Goal: Task Accomplishment & Management: Complete application form

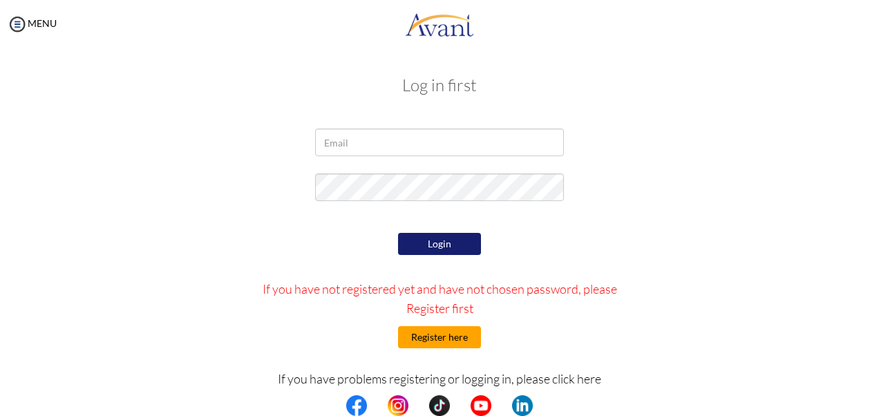
type input "[EMAIL_ADDRESS][DOMAIN_NAME]"
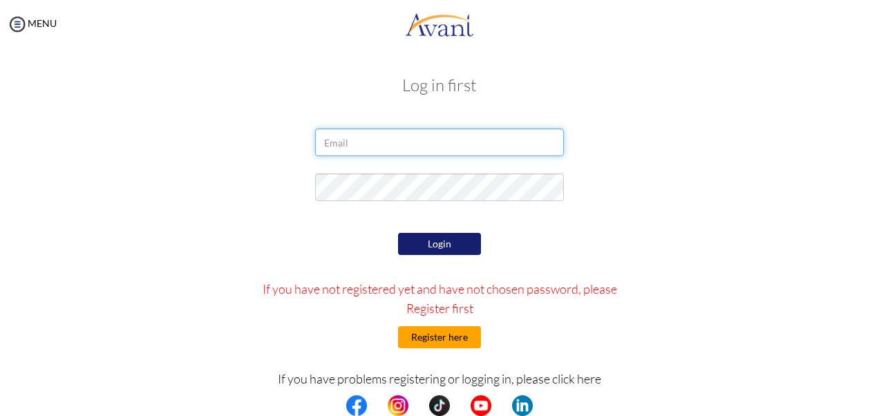
type input "[EMAIL_ADDRESS][DOMAIN_NAME]"
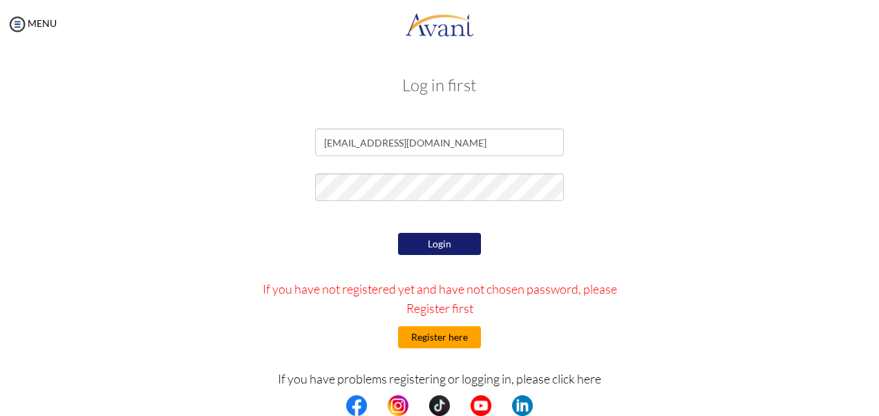
click at [446, 334] on button "Register here" at bounding box center [439, 337] width 83 height 22
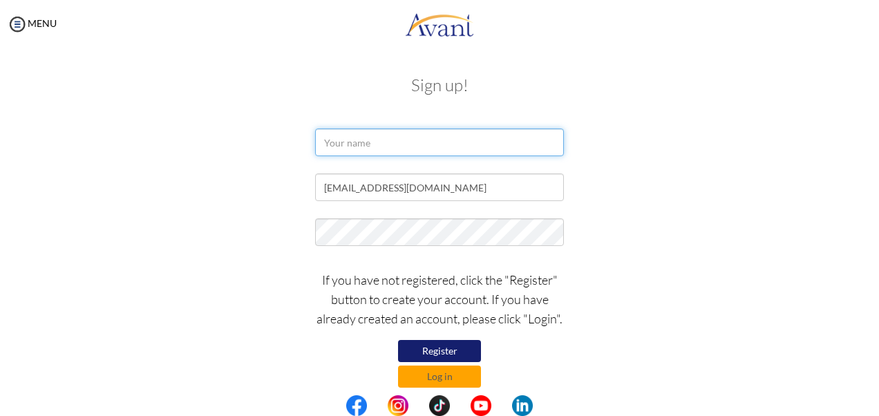
click at [361, 145] on input "text" at bounding box center [439, 143] width 249 height 28
type input "Valerian"
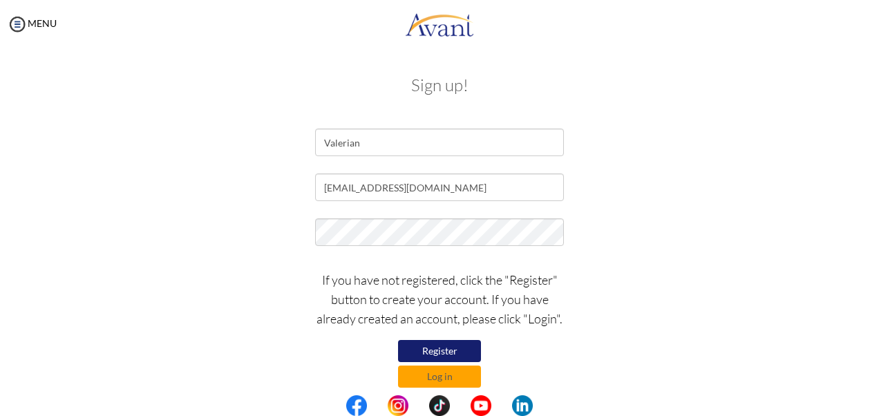
click at [265, 141] on div "Valerian" at bounding box center [439, 146] width 808 height 35
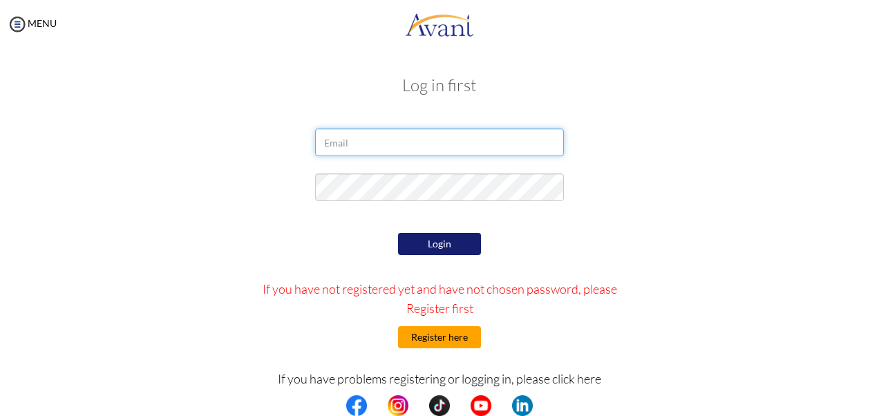
type input "[EMAIL_ADDRESS][DOMAIN_NAME]"
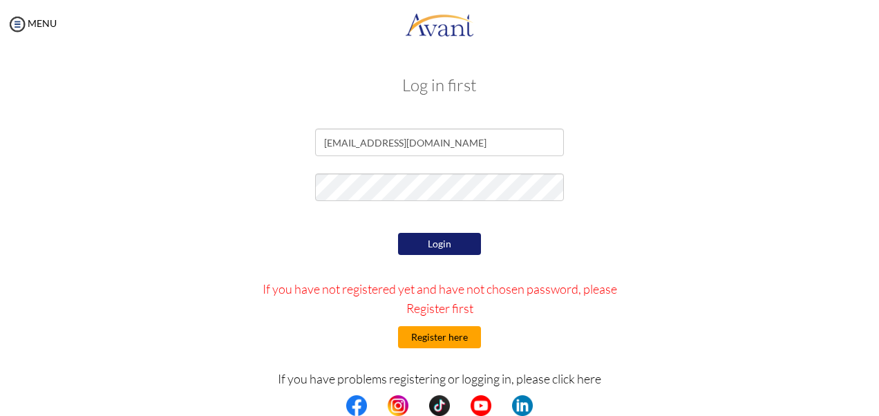
click at [431, 345] on button "Register here" at bounding box center [439, 337] width 83 height 22
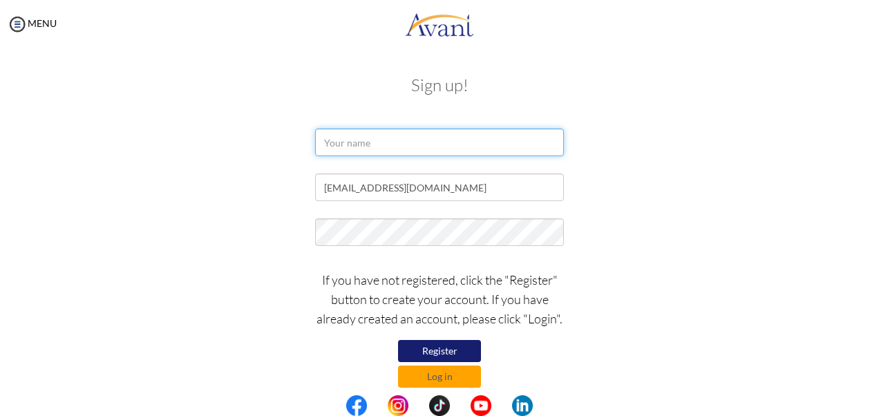
click at [374, 142] on input "text" at bounding box center [439, 143] width 249 height 28
type input "Valerian Nasimiyu Wawire"
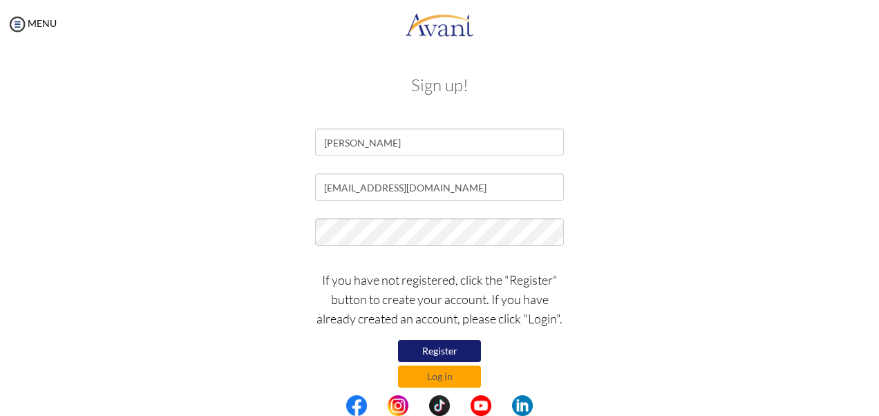
click at [290, 148] on div "Valerian Nasimiyu Wawire" at bounding box center [439, 146] width 808 height 35
drag, startPoint x: 452, startPoint y: 189, endPoint x: 290, endPoint y: 182, distance: 161.8
click at [290, 182] on div "[EMAIL_ADDRESS][DOMAIN_NAME]" at bounding box center [439, 190] width 808 height 35
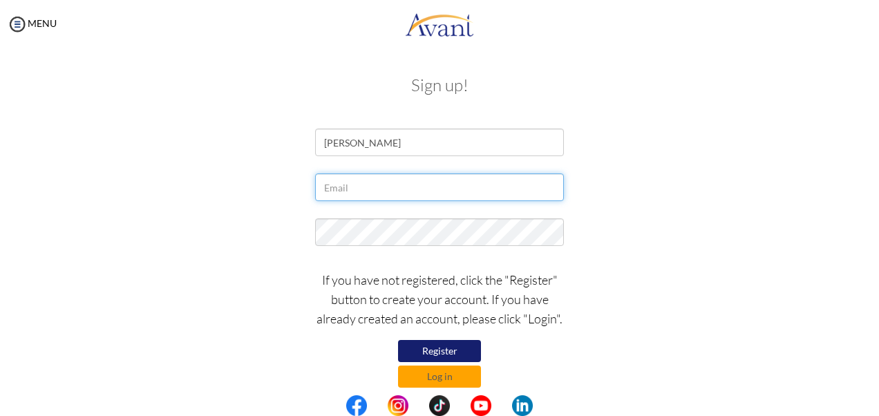
paste input "valeriannasimiyu97@gmail.cim"
click at [446, 187] on input "valeriannasimiyu97@gmail.cim" at bounding box center [439, 187] width 249 height 28
click at [450, 185] on input "valeriannasimiyu97@gmail.cmm" at bounding box center [439, 187] width 249 height 28
type input "[EMAIL_ADDRESS][DOMAIN_NAME]"
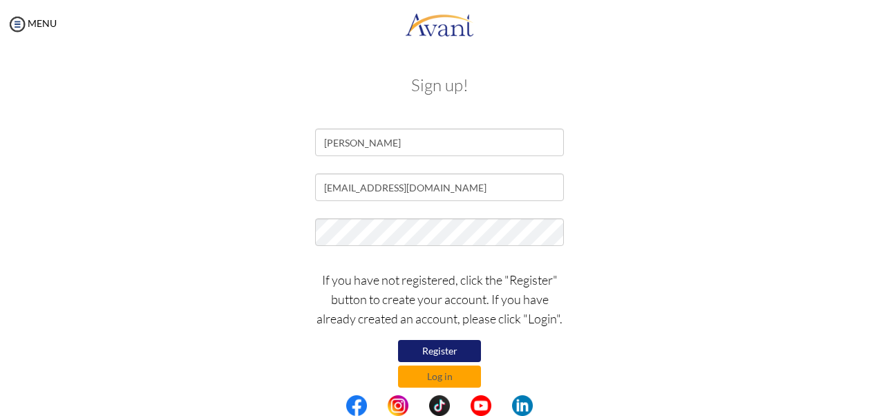
click at [479, 247] on div at bounding box center [439, 235] width 269 height 35
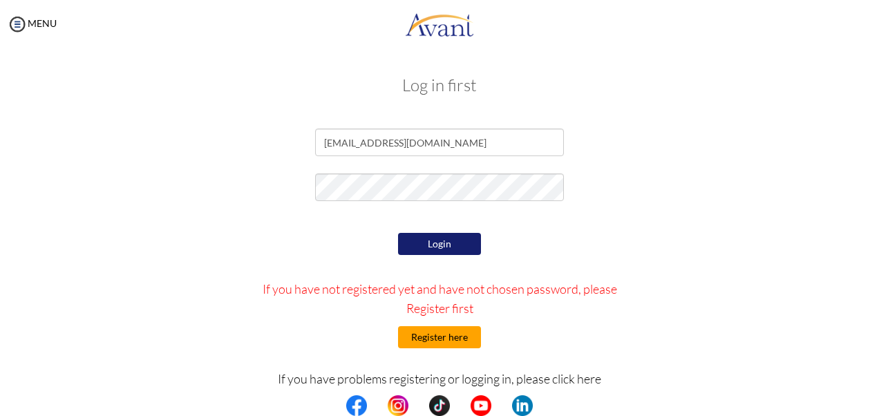
click at [449, 336] on button "Register here" at bounding box center [439, 337] width 83 height 22
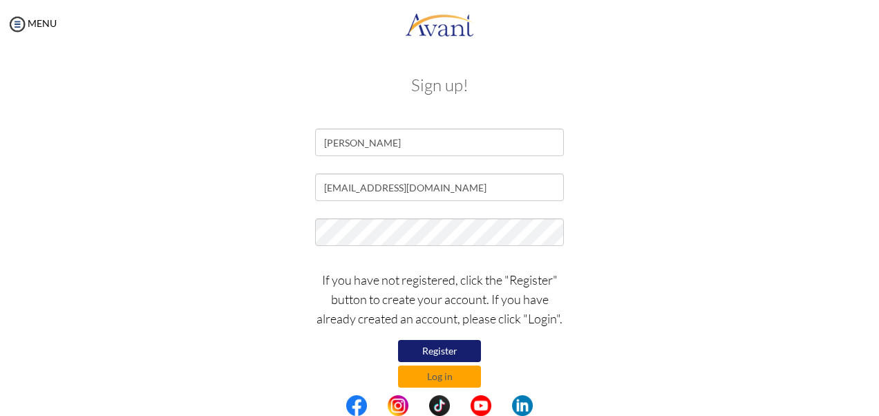
click at [434, 349] on button "Register" at bounding box center [439, 351] width 83 height 22
click at [448, 345] on button "Register" at bounding box center [439, 351] width 83 height 22
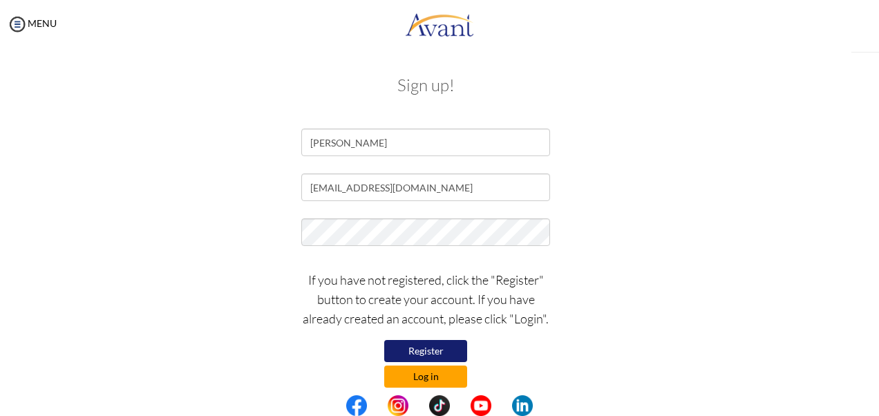
click at [440, 370] on button "Log in" at bounding box center [425, 377] width 83 height 22
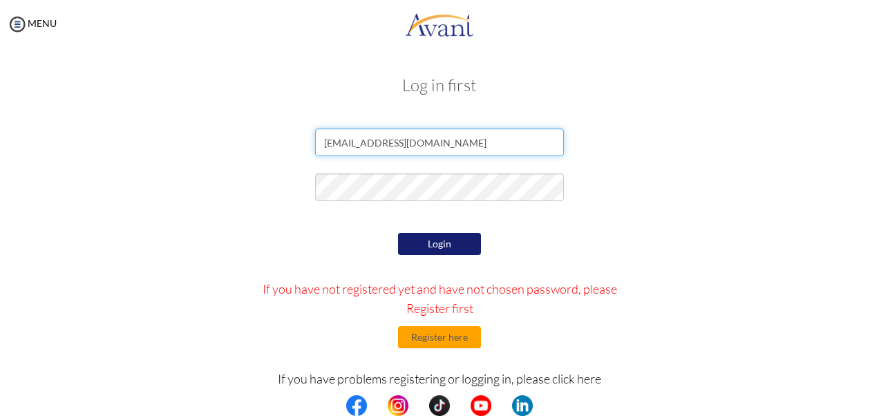
drag, startPoint x: 439, startPoint y: 140, endPoint x: 301, endPoint y: 144, distance: 137.6
click at [305, 144] on div "nicholasmarete@gmail.com" at bounding box center [439, 146] width 269 height 35
paste input "valeriannasimiyu97@gmail.cim"
click at [441, 141] on input "valeriannasimiyu97@gmail.cim" at bounding box center [439, 143] width 249 height 28
type input "[EMAIL_ADDRESS][DOMAIN_NAME]"
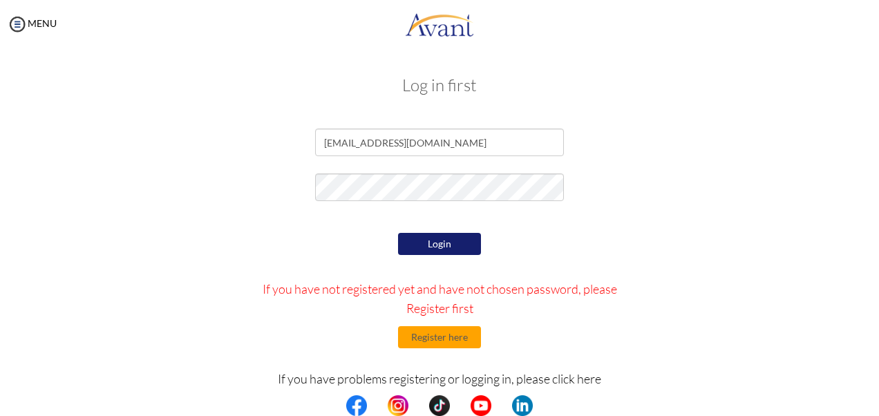
click at [436, 245] on button "Login" at bounding box center [439, 244] width 83 height 22
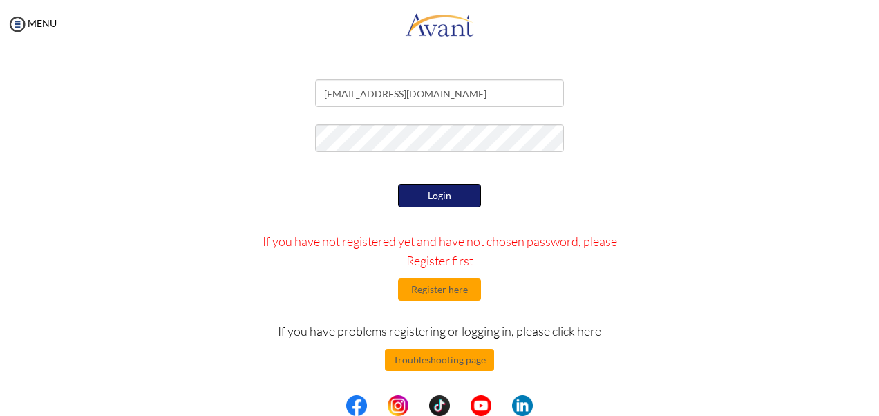
click at [415, 193] on button "Login" at bounding box center [439, 195] width 83 height 23
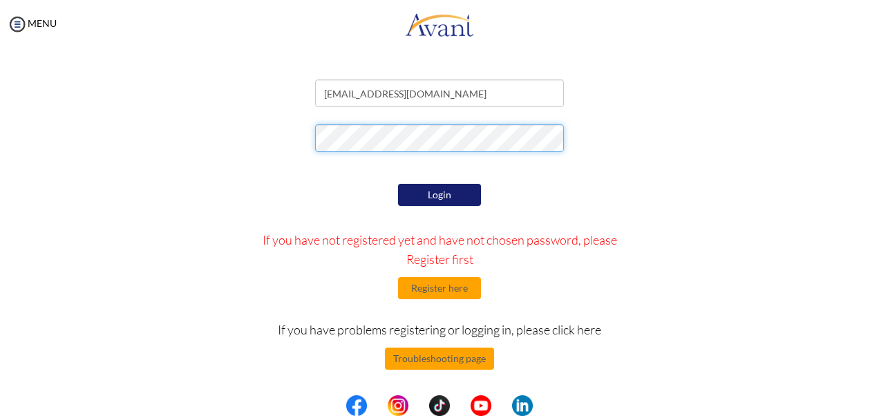
scroll to position [49, 0]
click at [429, 189] on button "Login" at bounding box center [439, 195] width 83 height 22
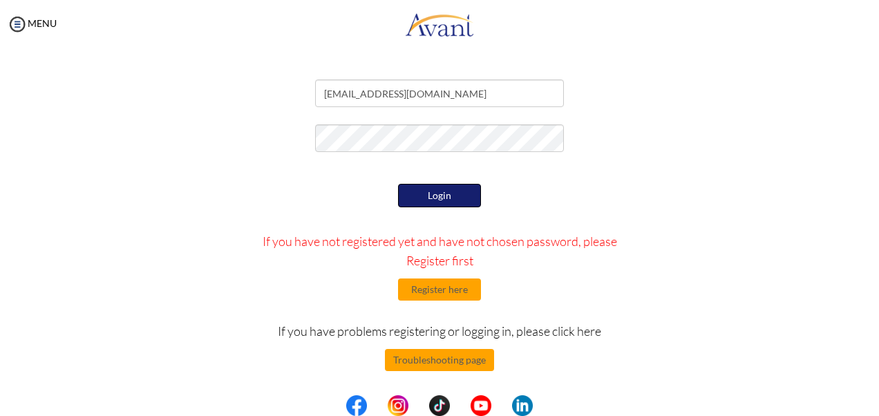
scroll to position [50, 0]
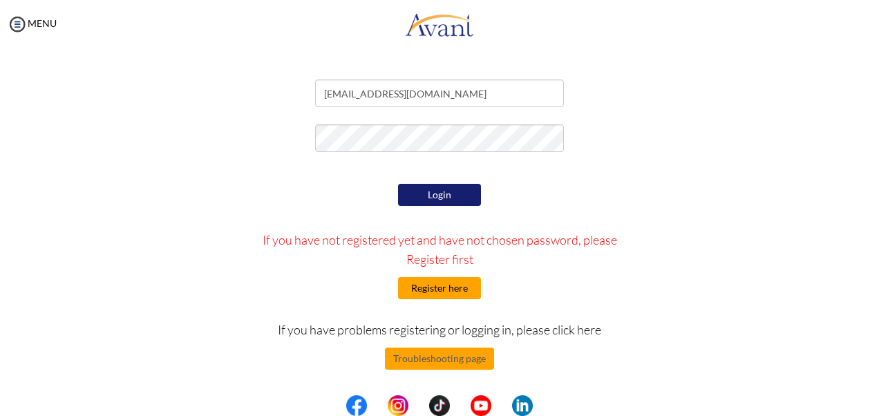
click at [438, 284] on button "Register here" at bounding box center [439, 288] width 83 height 22
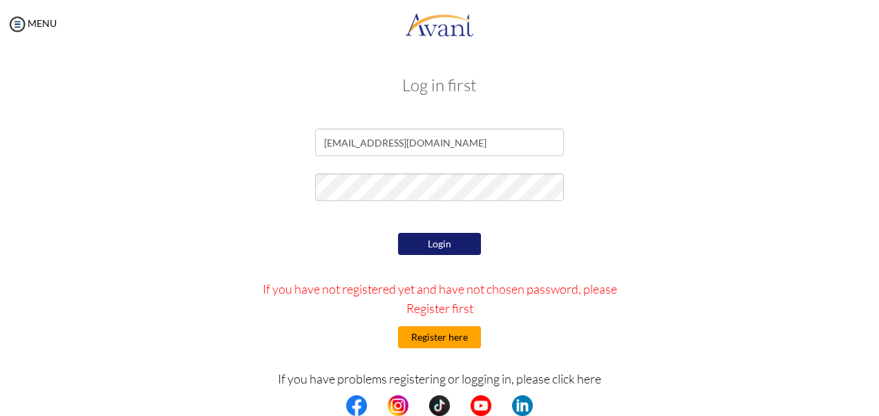
click at [428, 340] on button "Register here" at bounding box center [439, 337] width 83 height 22
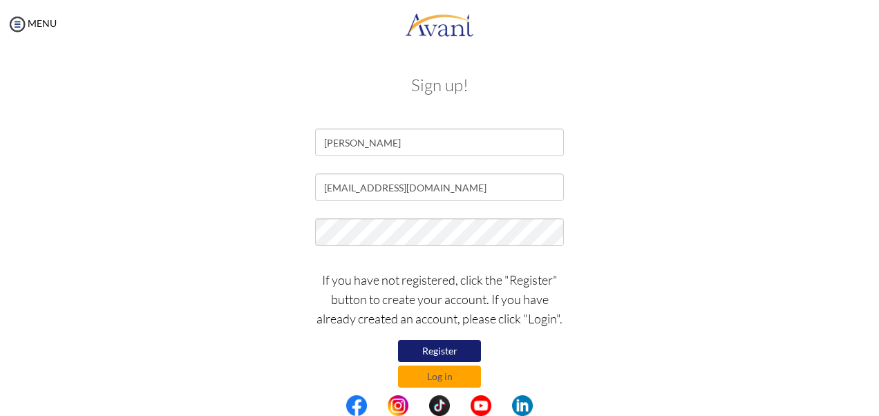
click at [439, 350] on button "Register" at bounding box center [439, 351] width 83 height 22
click at [457, 372] on button "Log in" at bounding box center [439, 377] width 83 height 22
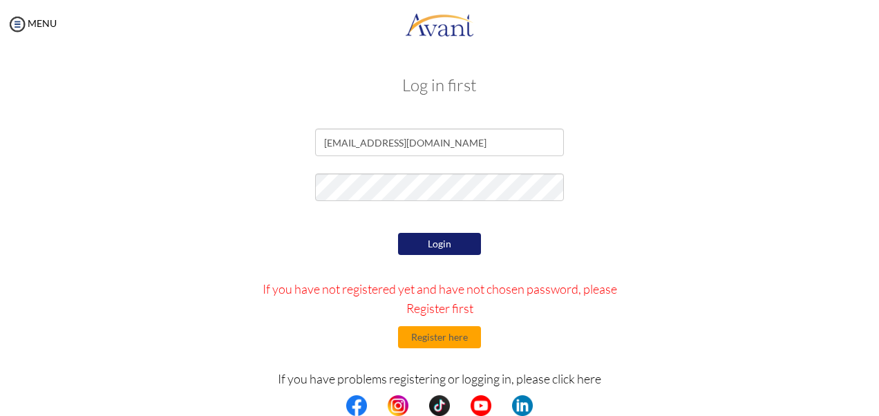
scroll to position [49, 0]
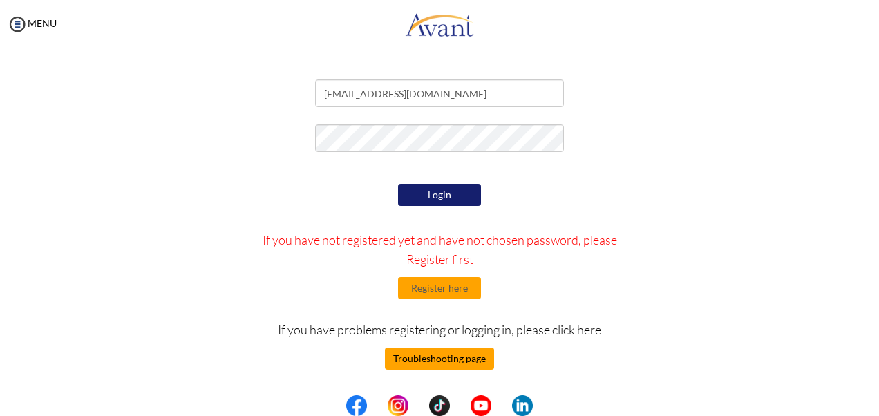
click at [452, 355] on button "Troubleshooting page" at bounding box center [439, 359] width 109 height 22
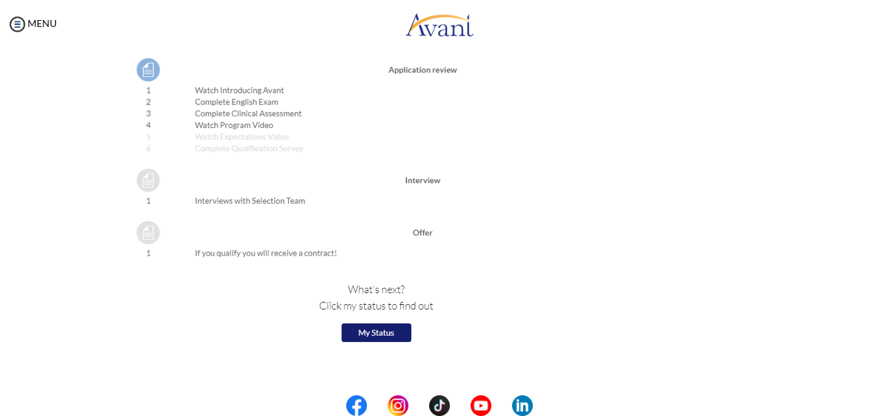
scroll to position [1591, 0]
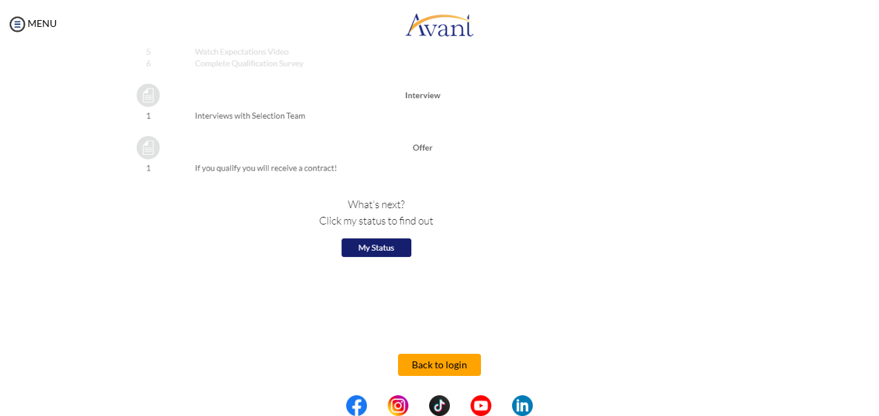
click at [439, 360] on button "Back to login" at bounding box center [439, 365] width 83 height 22
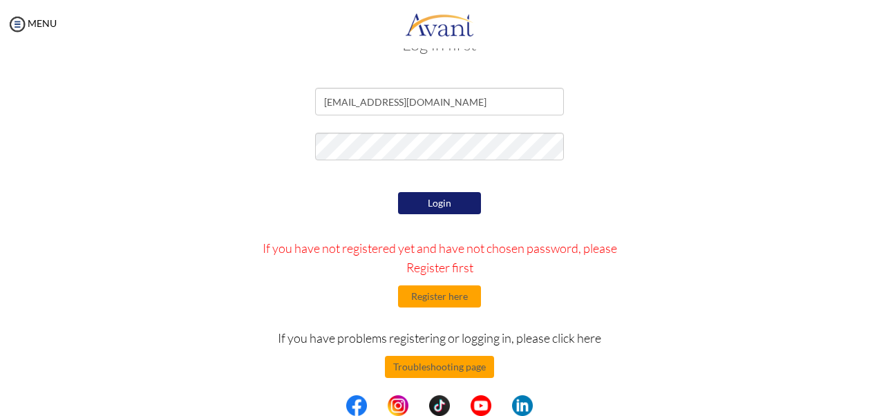
scroll to position [49, 0]
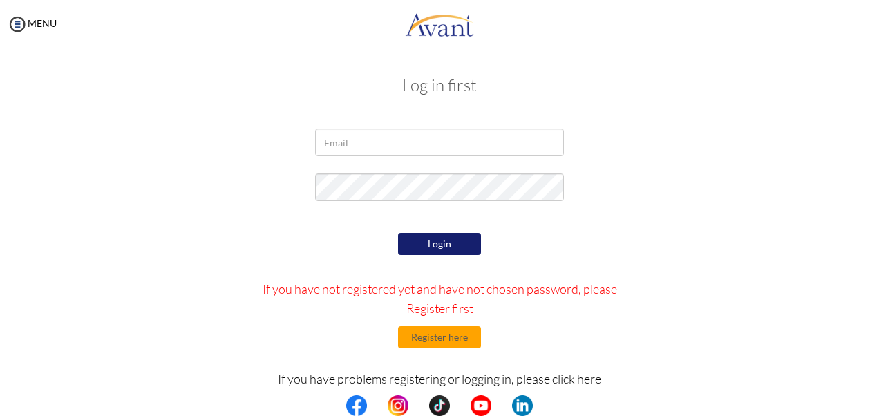
scroll to position [49, 0]
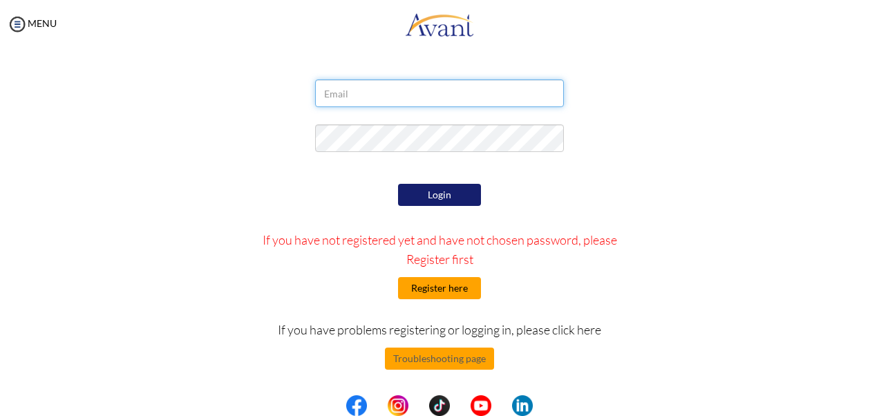
type input "[EMAIL_ADDRESS][DOMAIN_NAME]"
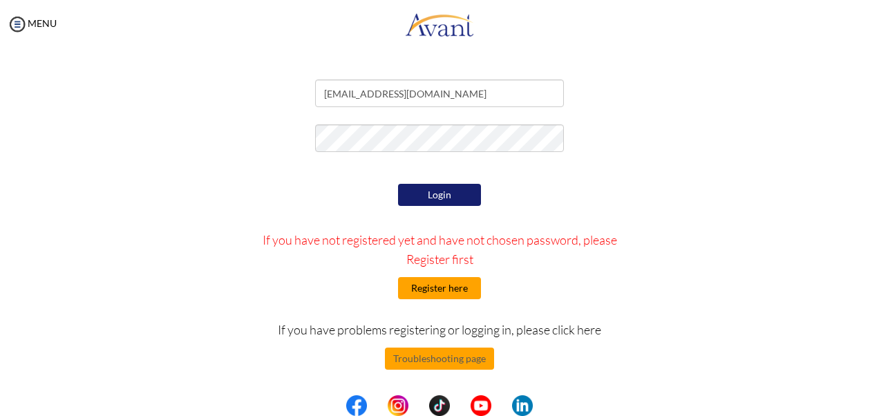
type input "[EMAIL_ADDRESS][DOMAIN_NAME]"
click at [433, 288] on button "Register here" at bounding box center [439, 288] width 83 height 22
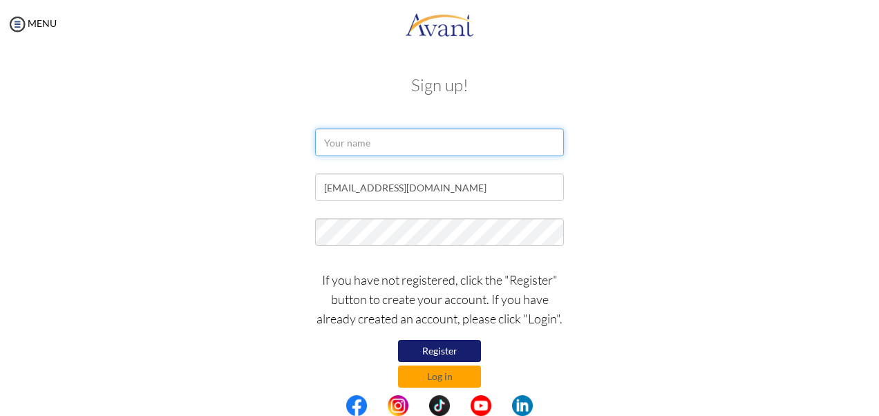
click at [374, 145] on input "text" at bounding box center [439, 143] width 249 height 28
type input "Valerian Nasimiyu Wawire"
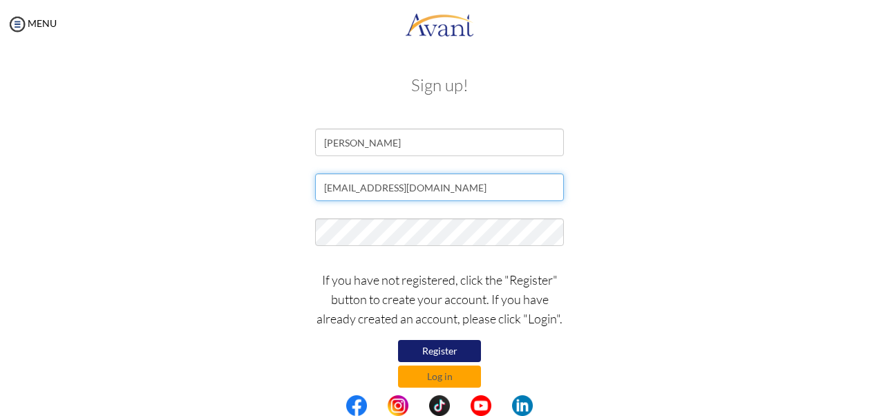
drag, startPoint x: 452, startPoint y: 184, endPoint x: 316, endPoint y: 188, distance: 135.5
click at [316, 188] on input "[EMAIL_ADDRESS][DOMAIN_NAME]" at bounding box center [439, 187] width 249 height 28
paste input "valeriannasimiyu97@gmail.cim"
click at [447, 187] on input "valeriannasimiyu97@gmail.cim" at bounding box center [439, 187] width 249 height 28
type input "valeriannasimiyu97@gmail.com"
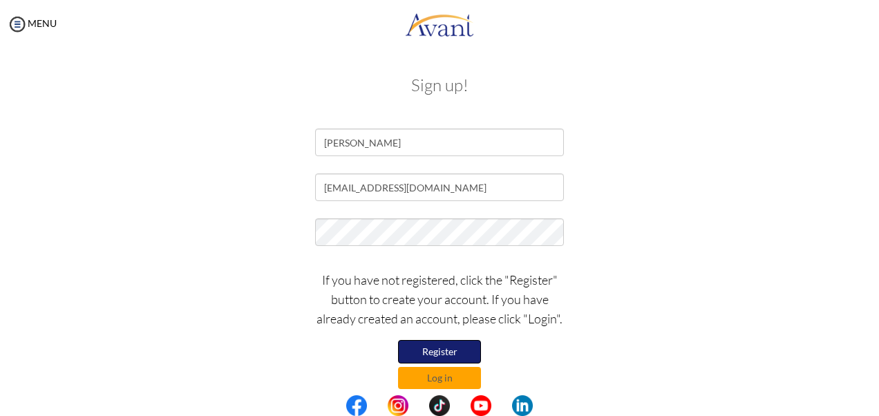
click at [427, 349] on button "Register" at bounding box center [439, 351] width 83 height 23
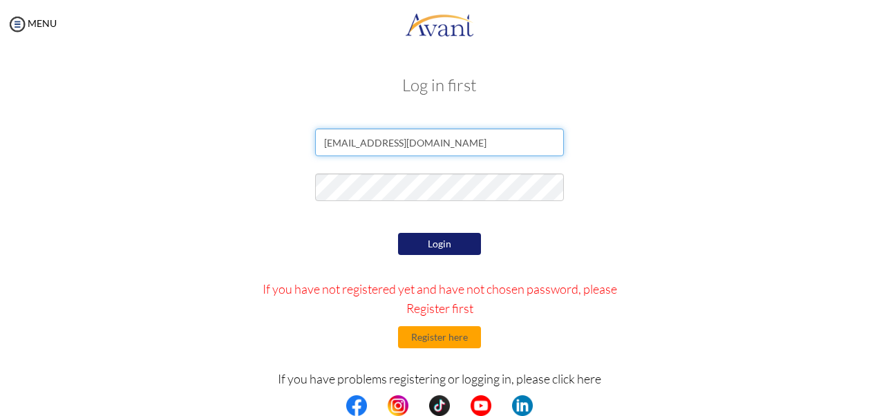
drag, startPoint x: 446, startPoint y: 146, endPoint x: 310, endPoint y: 138, distance: 137.1
click at [315, 138] on input "nicholasmarete@gmail.com" at bounding box center [439, 143] width 249 height 28
paste input "valeriannasimiyu97@gmail.cim"
click at [441, 141] on input "valeriannasimiyu97@gmail.cim" at bounding box center [439, 143] width 249 height 28
drag, startPoint x: 460, startPoint y: 146, endPoint x: 314, endPoint y: 144, distance: 146.5
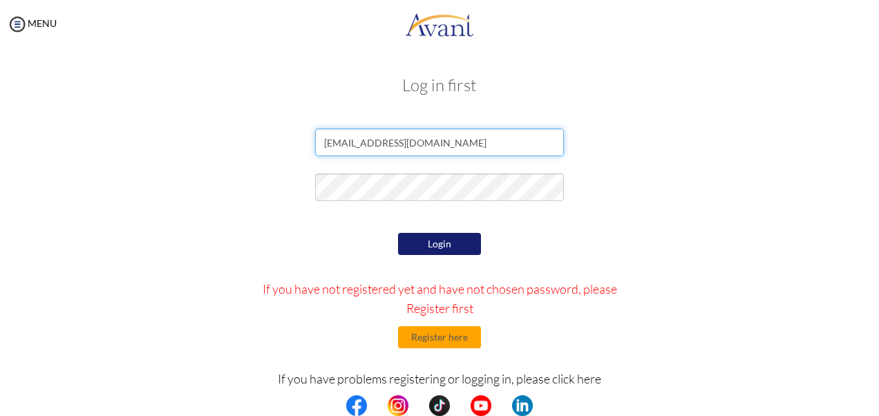
click at [315, 144] on input "[EMAIL_ADDRESS][DOMAIN_NAME]" at bounding box center [439, 143] width 249 height 28
type input "[EMAIL_ADDRESS][DOMAIN_NAME]"
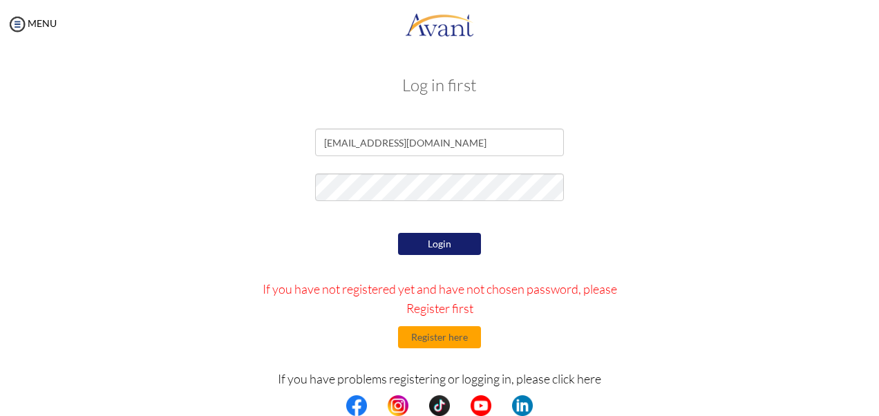
click at [444, 240] on button "Login" at bounding box center [439, 244] width 83 height 22
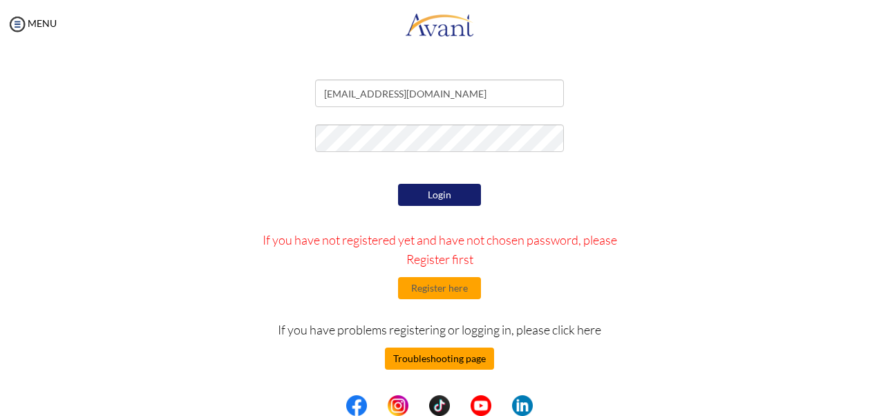
click at [410, 358] on button "Troubleshooting page" at bounding box center [439, 359] width 109 height 22
click at [433, 358] on button "Troubleshooting page" at bounding box center [439, 359] width 109 height 22
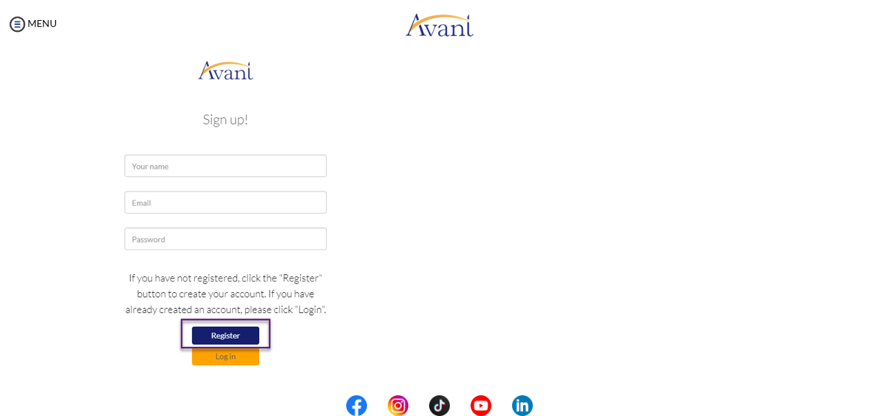
scroll to position [276, 0]
drag, startPoint x: 43, startPoint y: 0, endPoint x: 632, endPoint y: 108, distance: 598.5
click at [632, 108] on p "Below is a sample of how the registration page should look on your end! It is i…" at bounding box center [439, 181] width 653 height 481
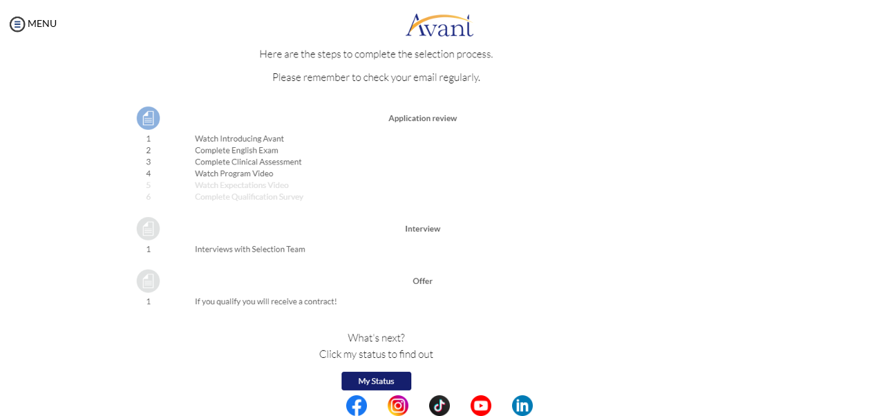
scroll to position [1591, 0]
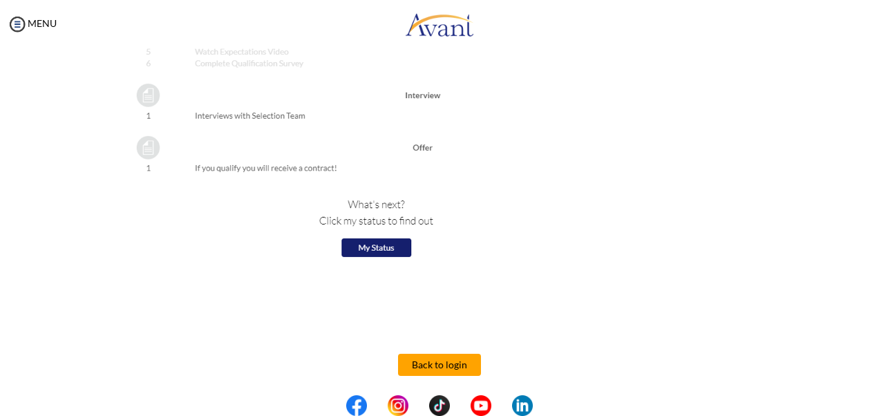
click at [436, 355] on button "Back to login" at bounding box center [439, 365] width 83 height 22
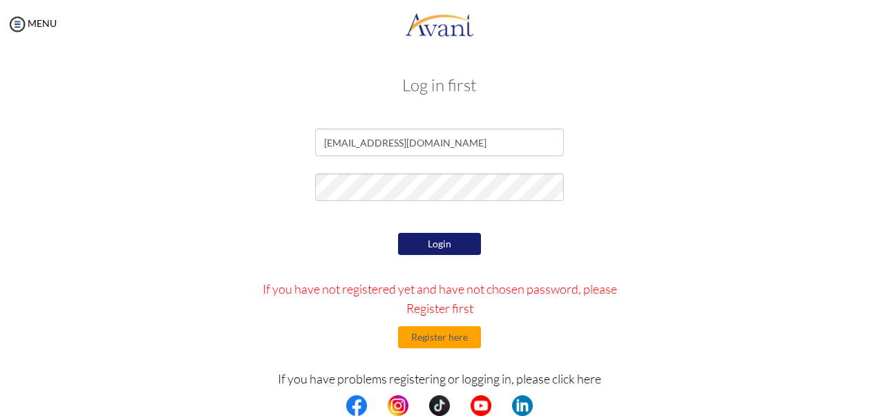
scroll to position [49, 0]
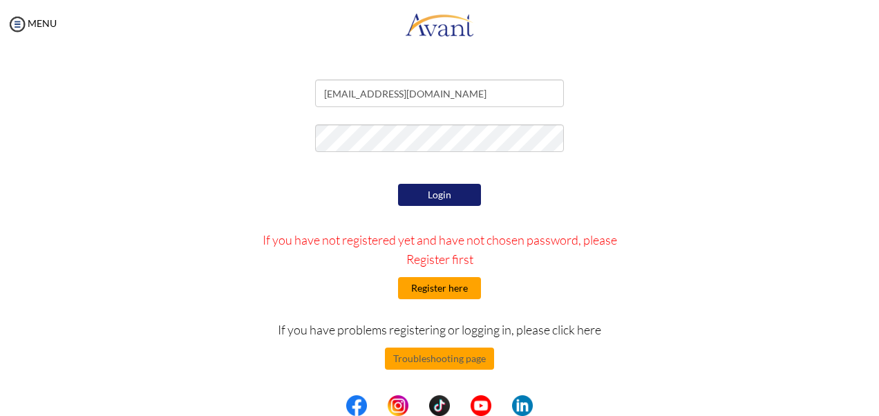
click at [441, 295] on button "Register here" at bounding box center [439, 288] width 83 height 22
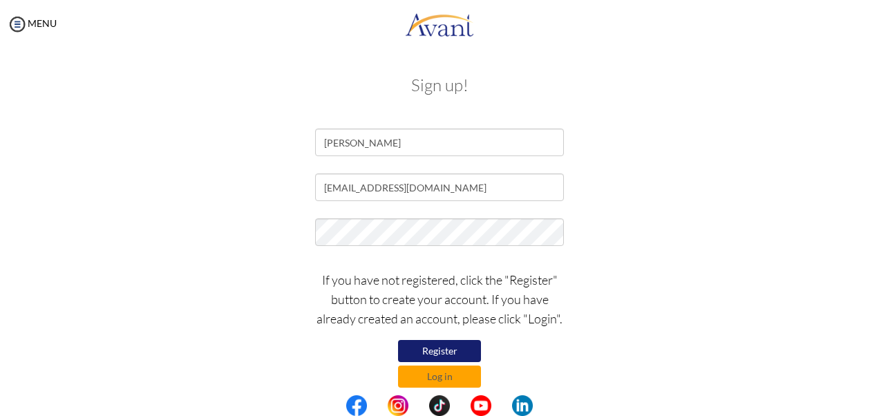
click at [451, 345] on button "Register" at bounding box center [439, 351] width 83 height 22
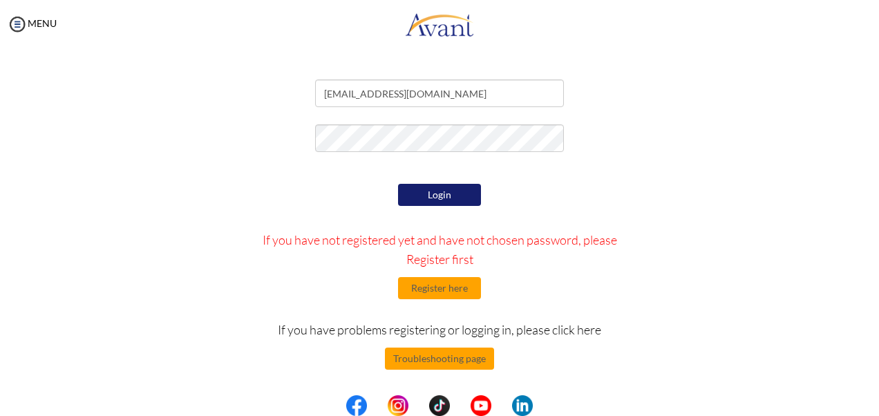
scroll to position [0, 0]
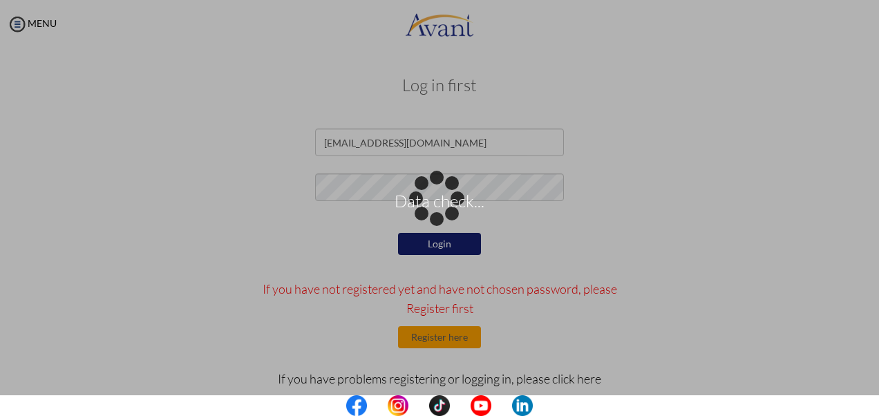
click at [449, 198] on div "Data check..." at bounding box center [439, 207] width 19 height 19
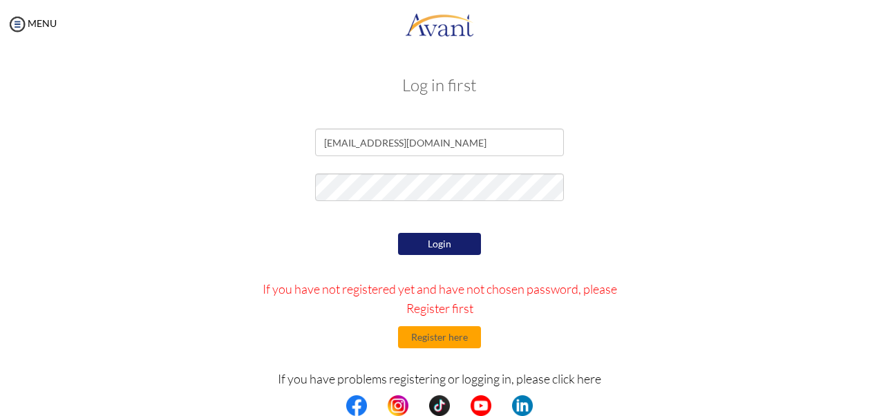
scroll to position [49, 0]
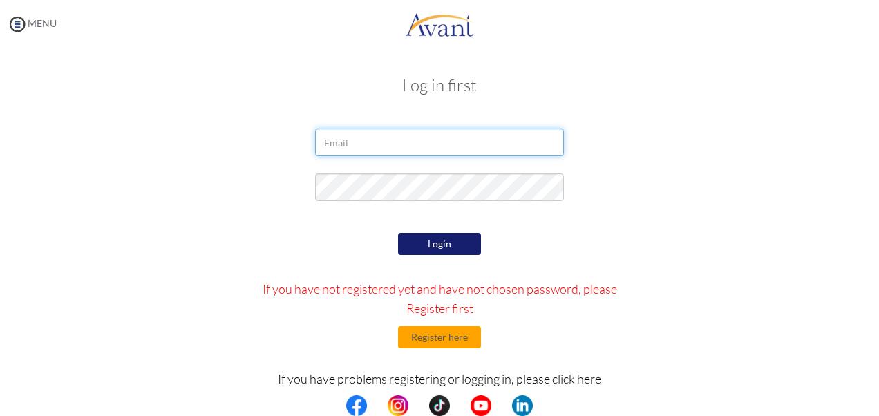
type input "[EMAIL_ADDRESS][DOMAIN_NAME]"
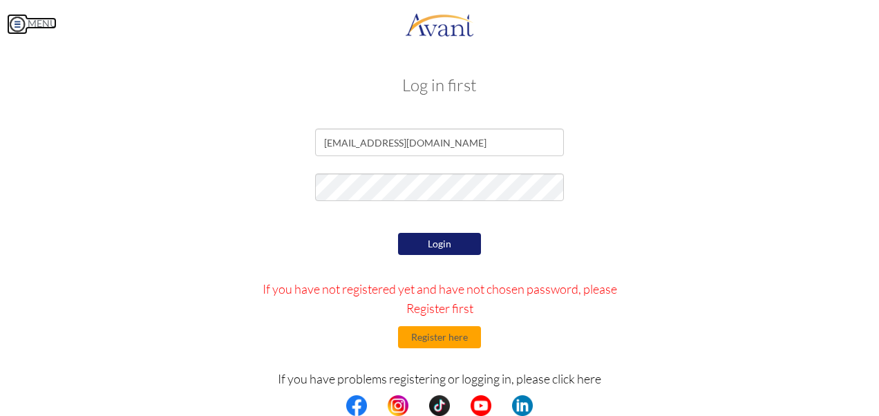
click at [16, 24] on img at bounding box center [17, 24] width 21 height 21
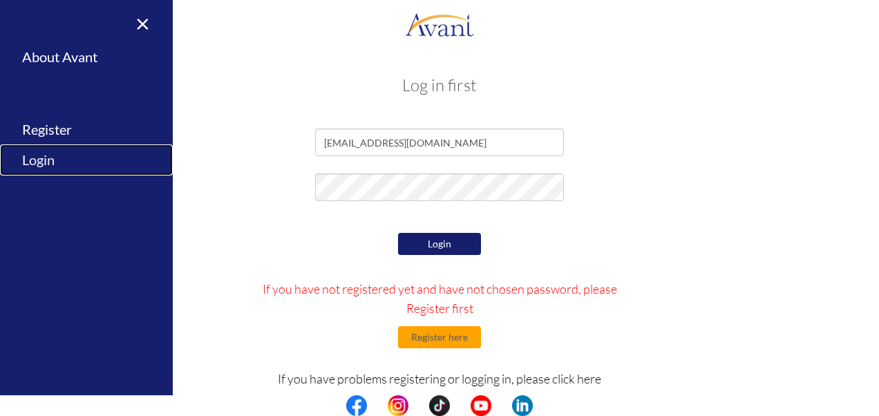
click at [35, 158] on link "Login" at bounding box center [86, 159] width 173 height 31
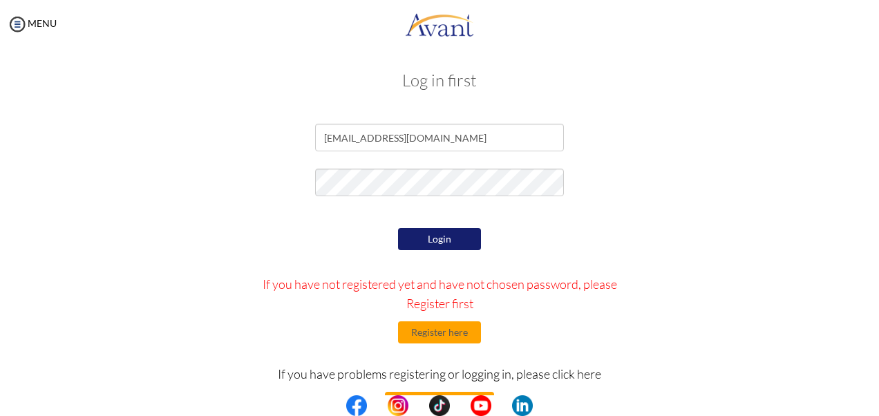
scroll to position [49, 0]
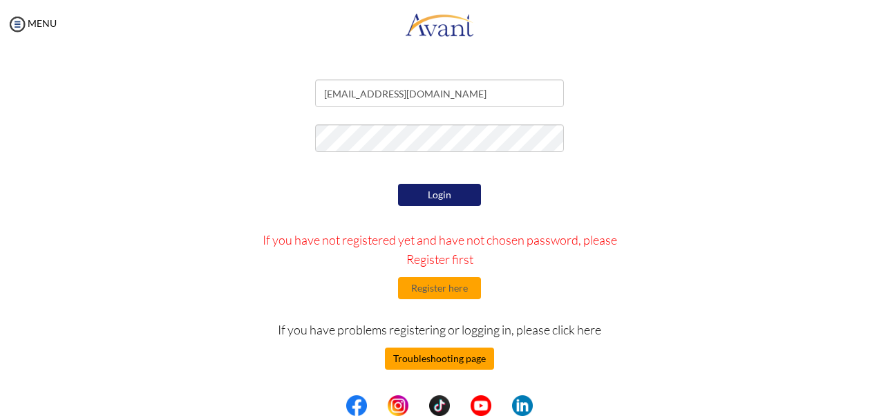
click at [413, 357] on button "Troubleshooting page" at bounding box center [439, 359] width 109 height 22
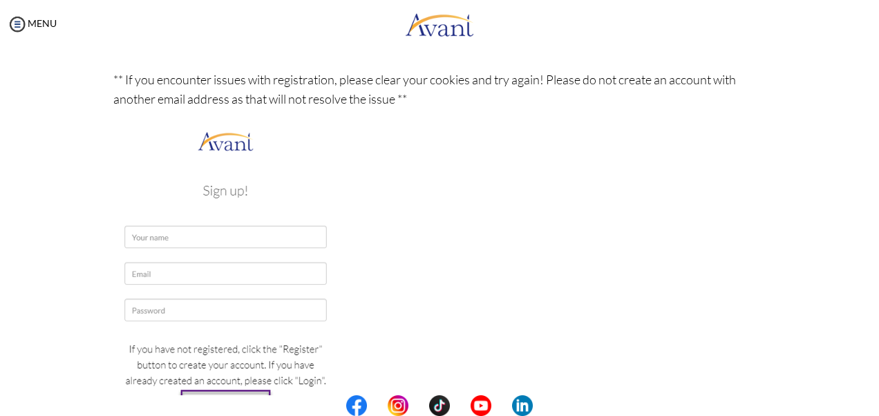
scroll to position [209, 0]
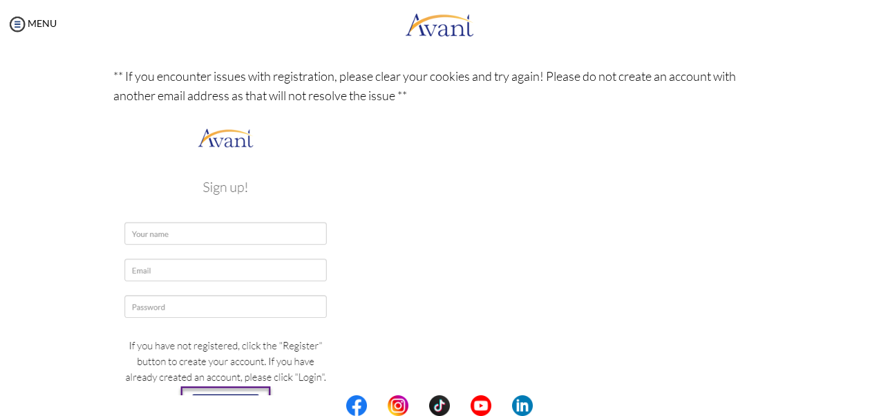
click at [177, 254] on img at bounding box center [225, 287] width 225 height 326
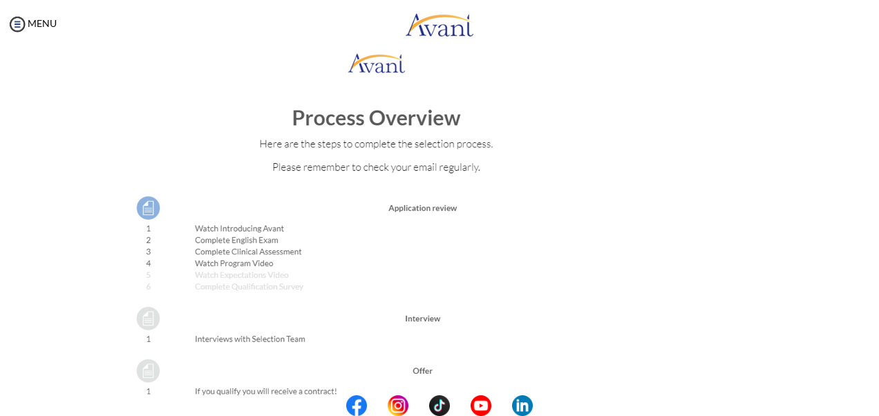
scroll to position [1591, 0]
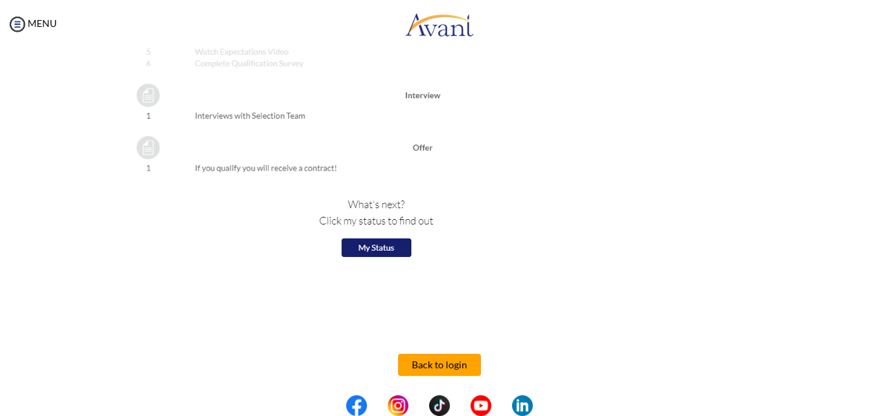
click at [427, 367] on button "Back to login" at bounding box center [439, 365] width 83 height 22
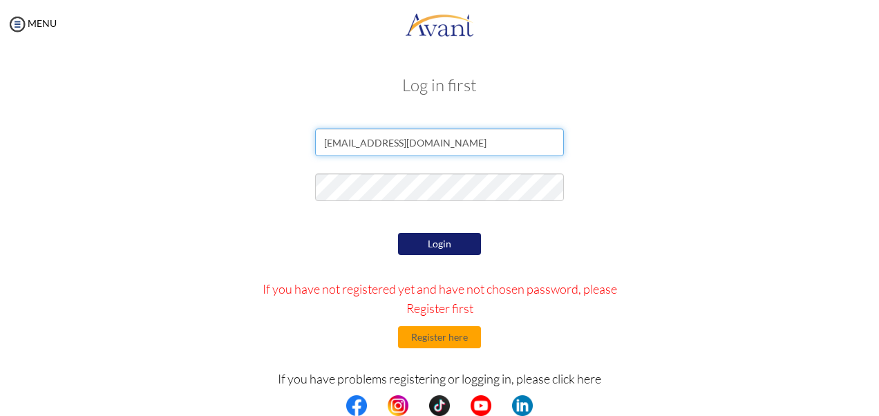
click at [449, 145] on input "[EMAIL_ADDRESS][DOMAIN_NAME]" at bounding box center [439, 143] width 249 height 28
type input "n"
paste input "[EMAIL_ADDRESS][DOMAIN_NAME]"
type input "[EMAIL_ADDRESS][DOMAIN_NAME]"
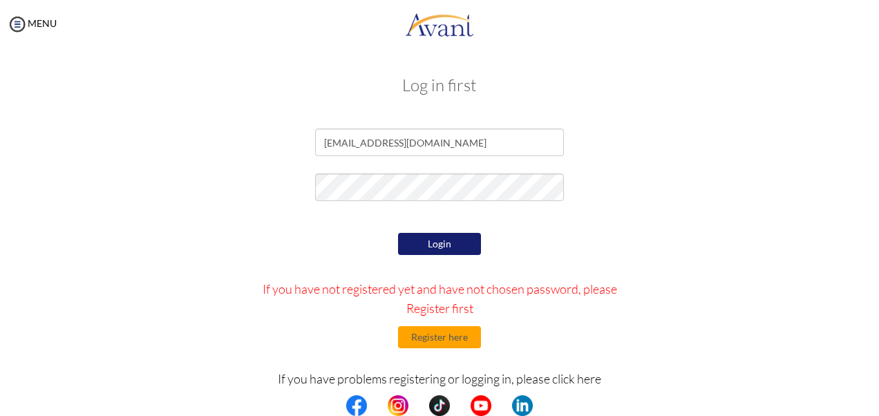
click at [644, 190] on div at bounding box center [439, 190] width 808 height 35
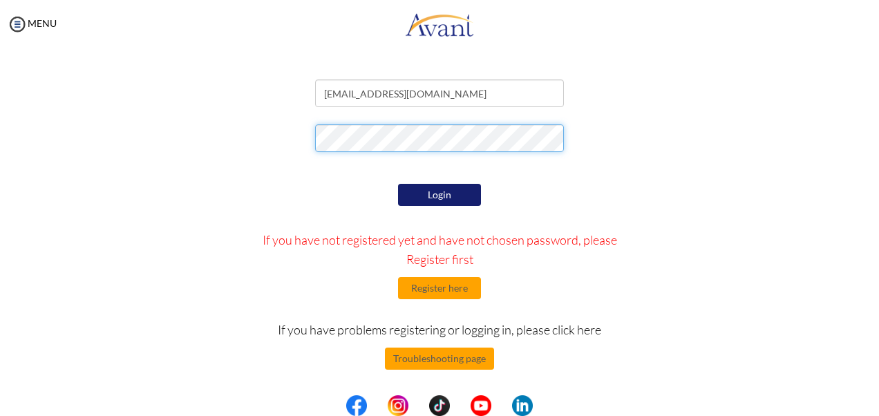
click at [292, 142] on div at bounding box center [439, 141] width 808 height 35
click at [452, 196] on button "Login" at bounding box center [439, 195] width 83 height 22
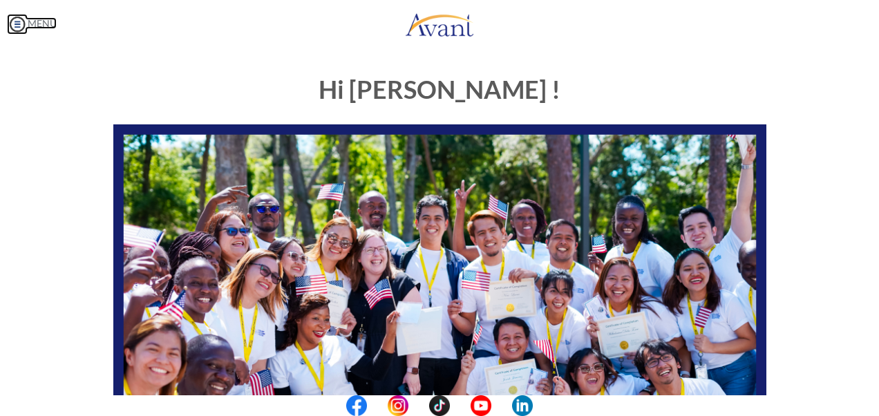
click at [21, 21] on img at bounding box center [17, 24] width 21 height 21
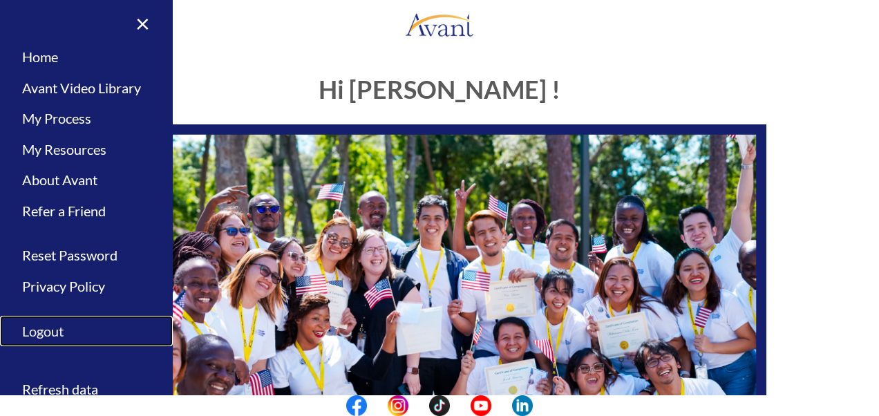
click at [52, 330] on link "Logout" at bounding box center [86, 331] width 173 height 31
